Goal: Task Accomplishment & Management: Use online tool/utility

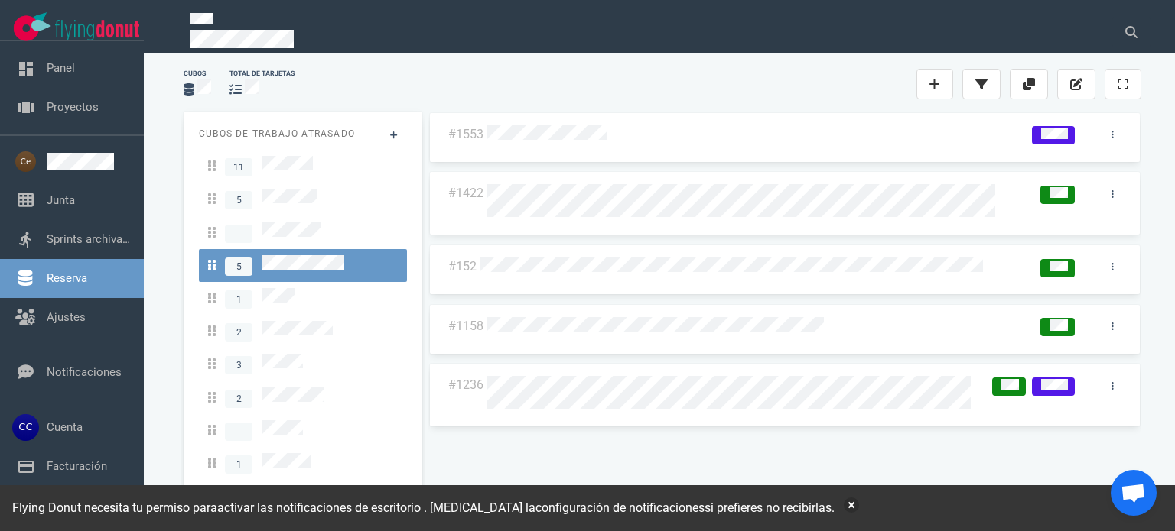
click at [942, 100] on div at bounding box center [939, 84] width 46 height 49
click at [938, 95] on link at bounding box center [934, 84] width 37 height 31
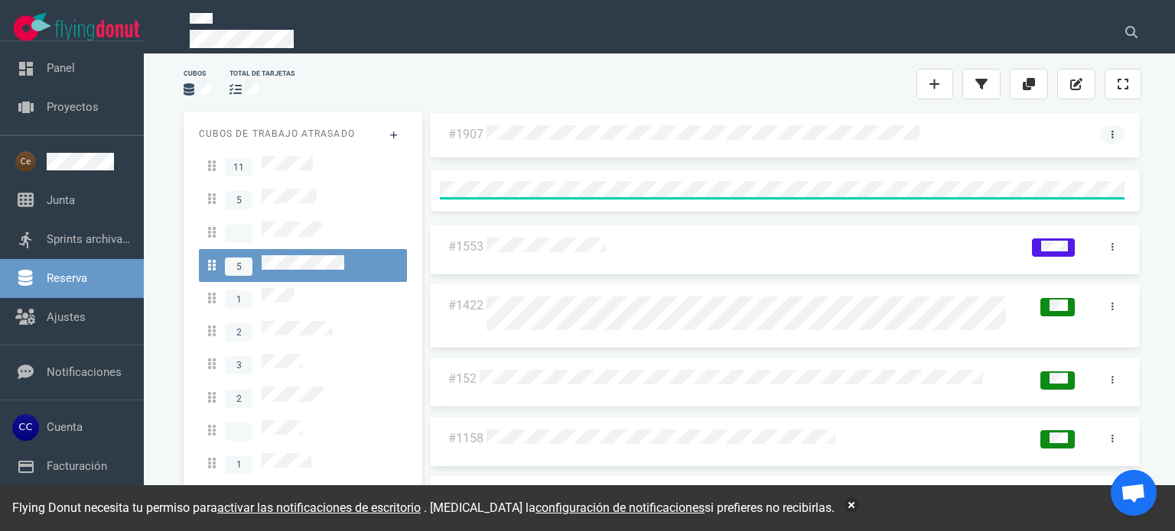
click at [1110, 138] on link at bounding box center [1112, 134] width 24 height 19
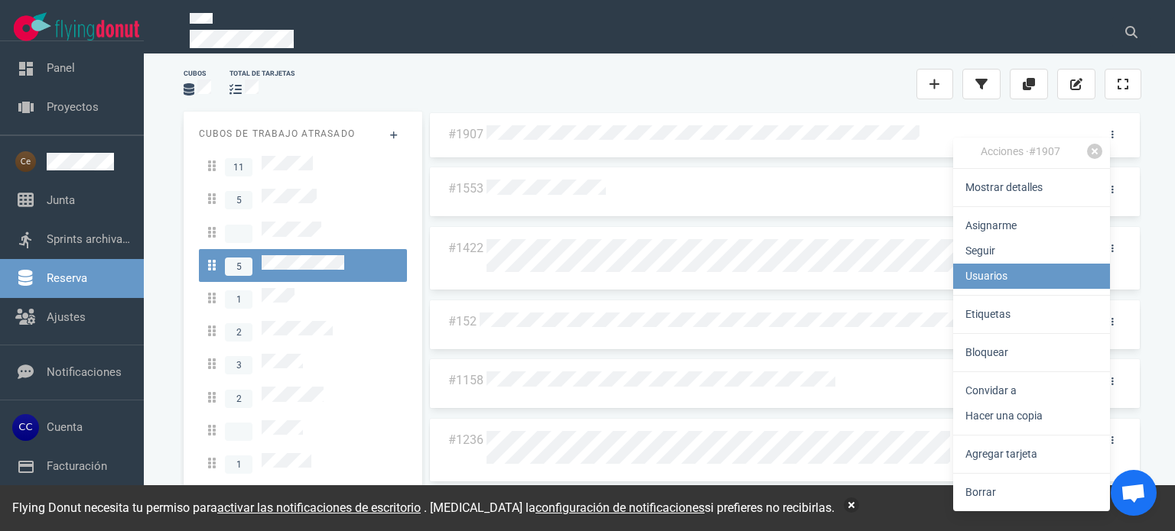
click at [1027, 284] on link "Usuarios" at bounding box center [1031, 276] width 157 height 25
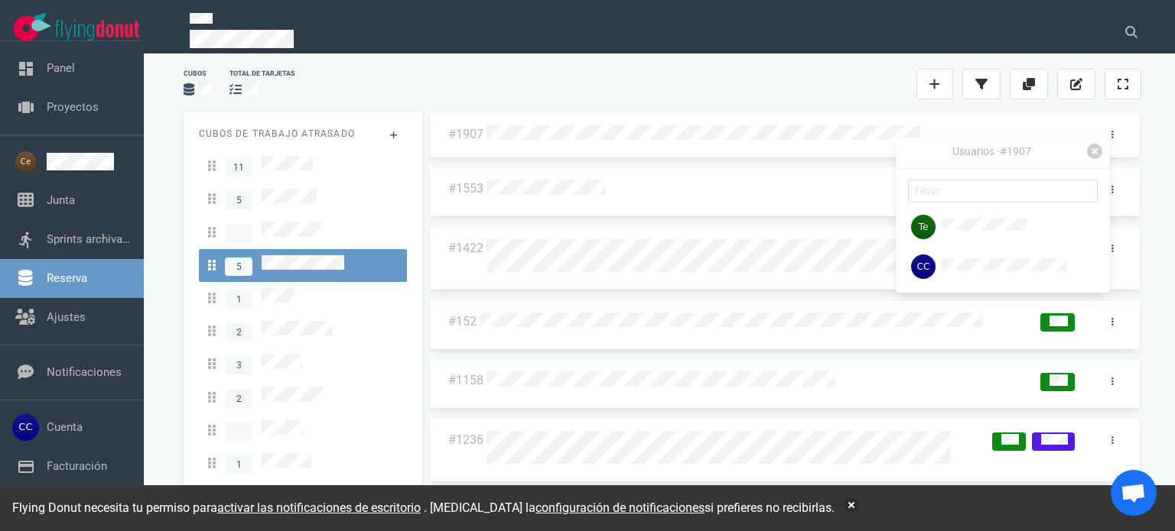
click at [754, 82] on div at bounding box center [762, 84] width 307 height 18
click at [1110, 135] on link at bounding box center [1112, 134] width 24 height 19
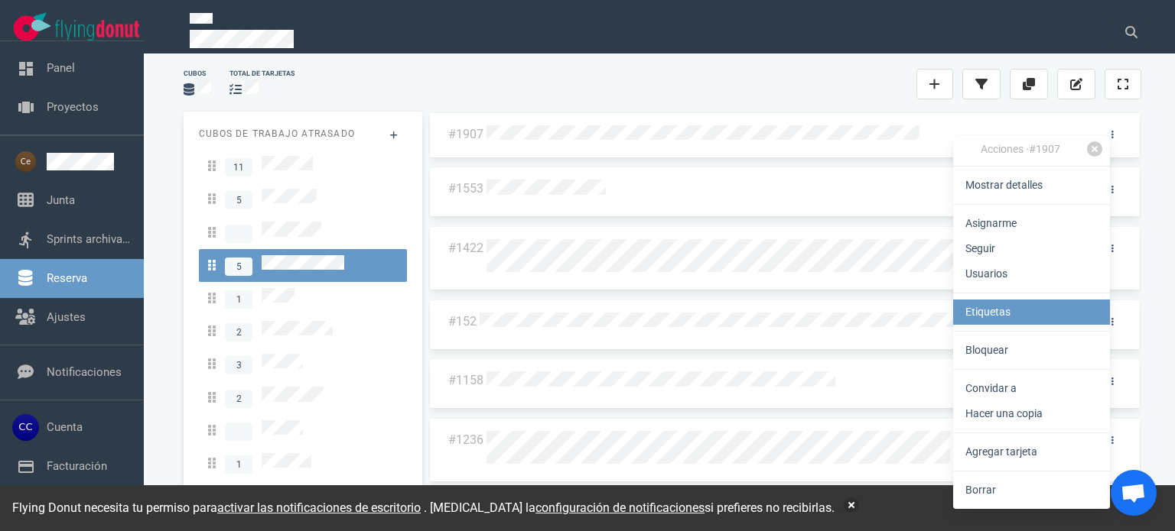
click at [1025, 323] on link "Etiquetas" at bounding box center [1031, 312] width 157 height 25
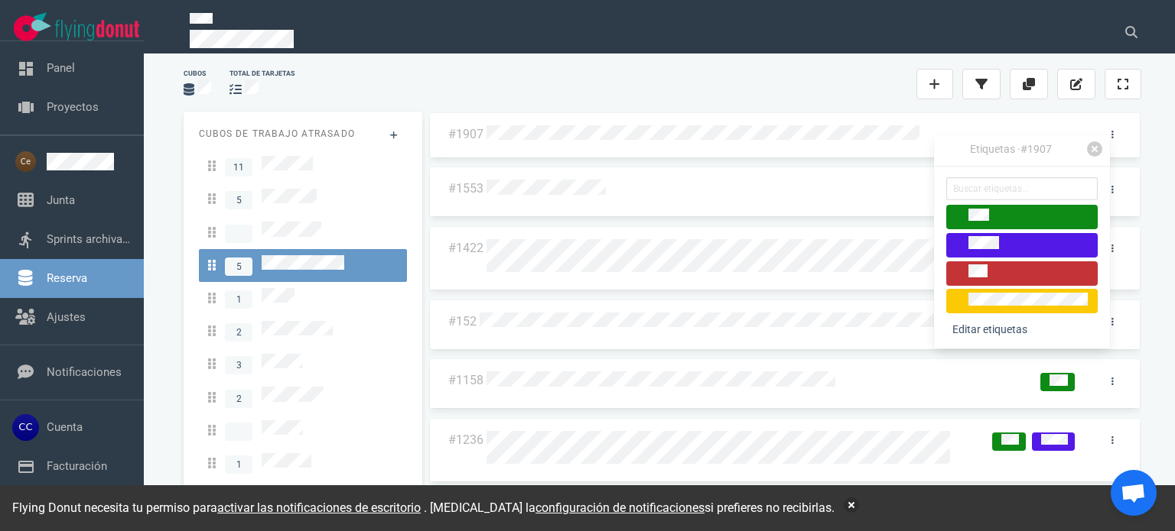
click at [1003, 273] on div at bounding box center [1022, 274] width 138 height 18
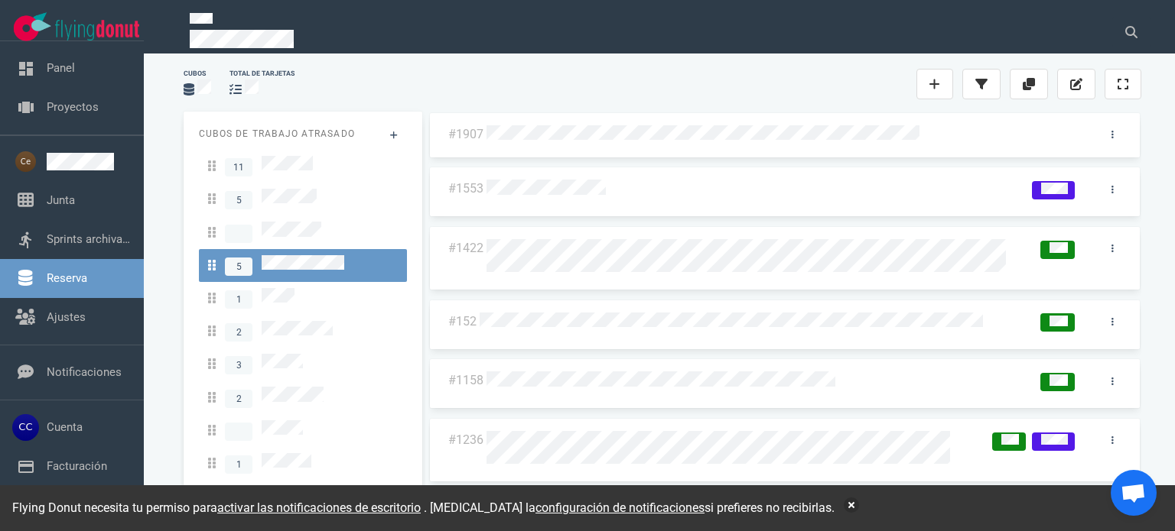
click at [811, 70] on div "Cubos total de tarjetas" at bounding box center [662, 84] width 976 height 49
click at [1111, 130] on icon at bounding box center [1112, 134] width 2 height 9
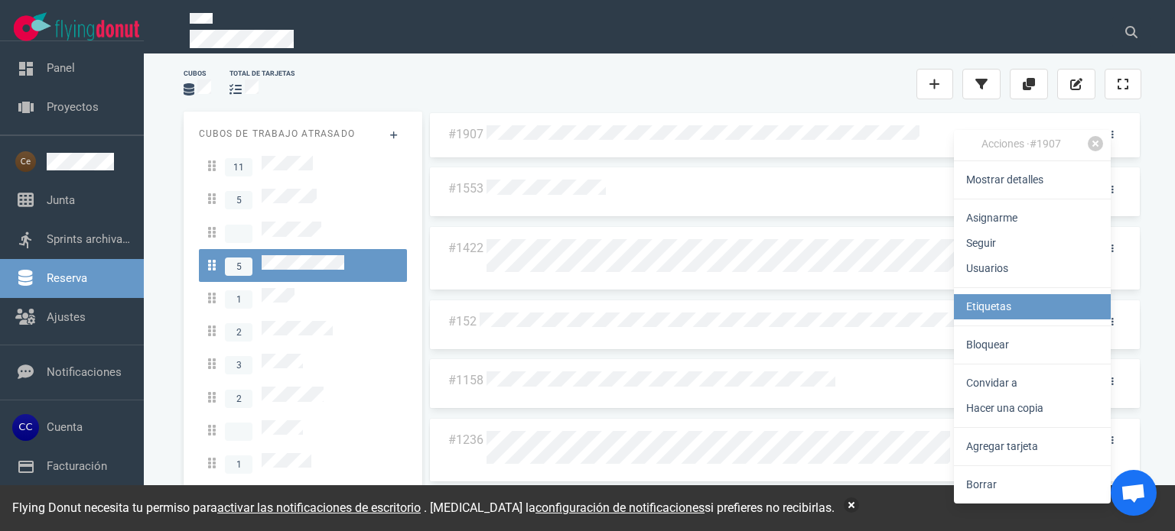
click at [1006, 302] on font "Etiquetas" at bounding box center [988, 307] width 45 height 12
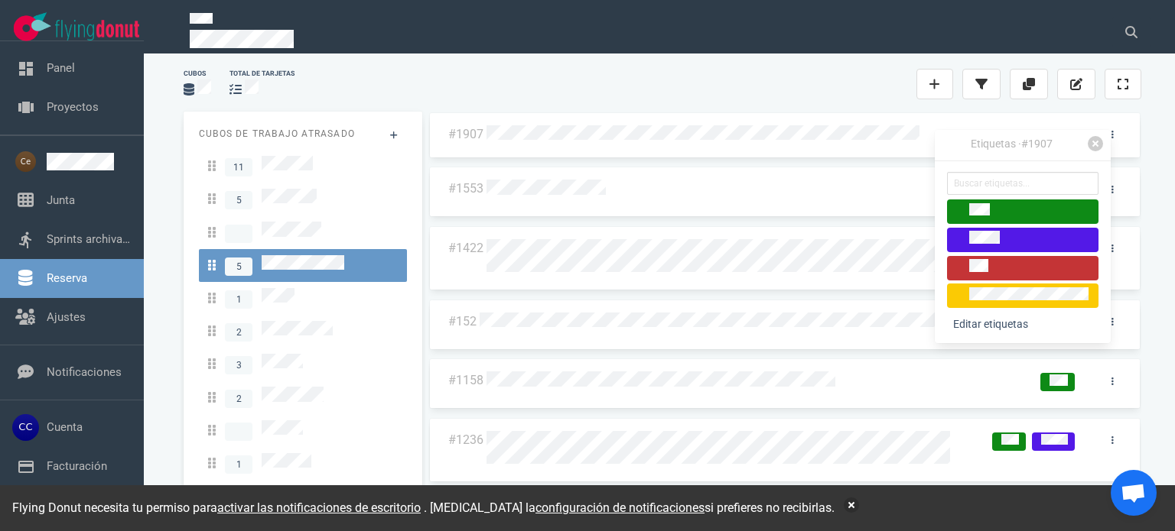
click at [993, 257] on span at bounding box center [1022, 268] width 151 height 24
click at [997, 271] on div at bounding box center [1023, 268] width 138 height 18
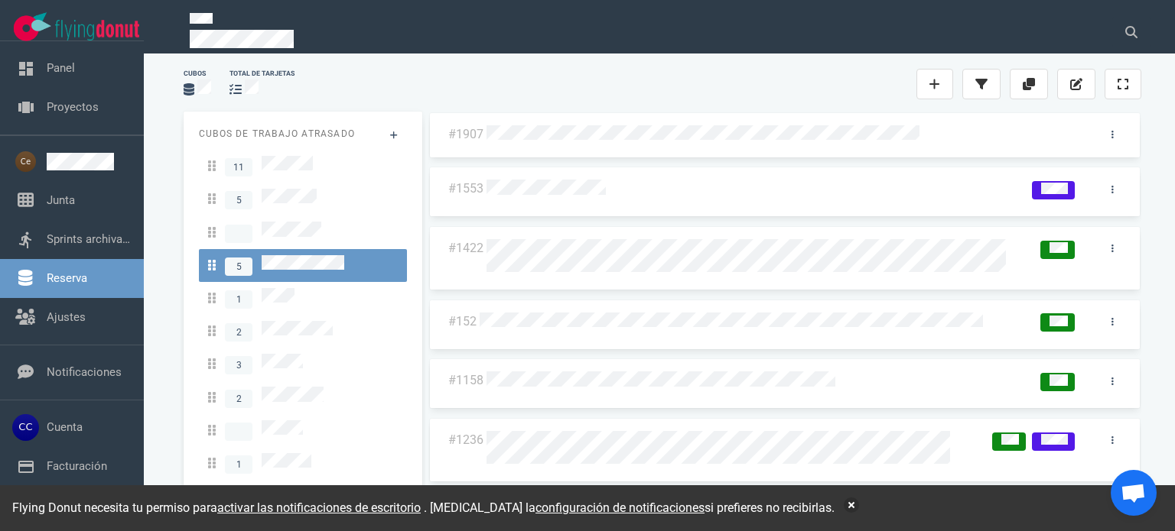
click at [749, 91] on div at bounding box center [762, 84] width 307 height 18
click at [1110, 138] on link at bounding box center [1112, 134] width 24 height 19
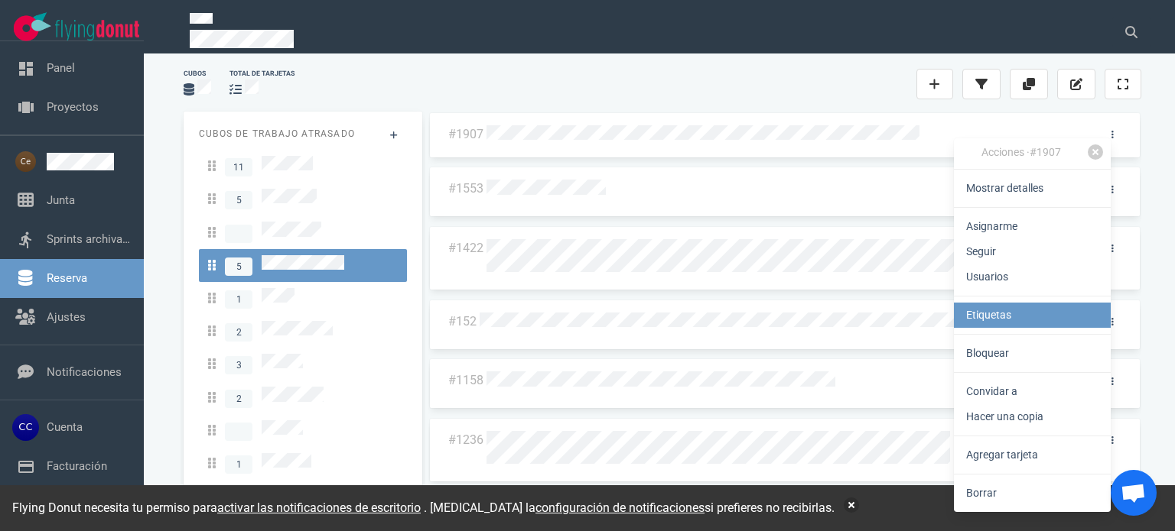
click at [1022, 316] on link "Etiquetas" at bounding box center [1032, 315] width 157 height 25
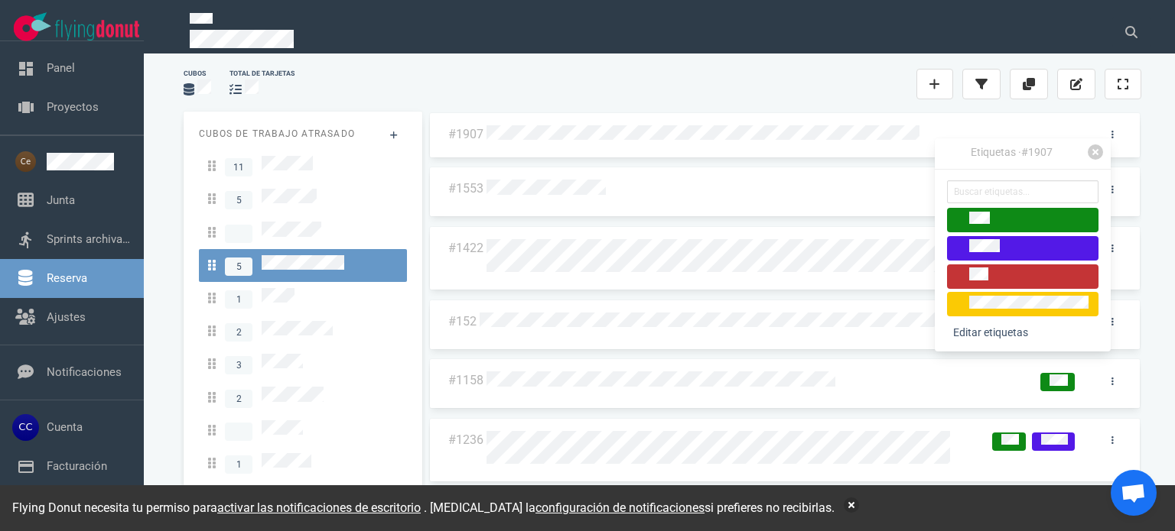
click at [1009, 269] on div at bounding box center [1023, 277] width 138 height 18
drag, startPoint x: 1013, startPoint y: 277, endPoint x: 958, endPoint y: 204, distance: 90.7
click at [1012, 277] on div at bounding box center [1023, 277] width 138 height 18
click at [748, 76] on div at bounding box center [762, 84] width 307 height 18
